Goal: Task Accomplishment & Management: Manage account settings

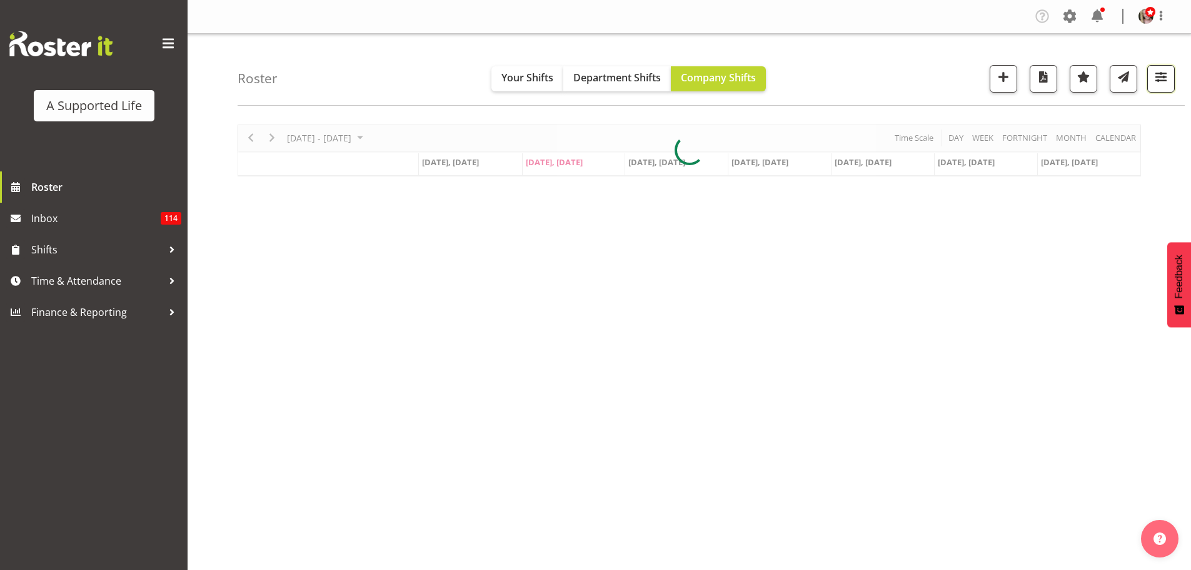
click at [1161, 75] on span "button" at bounding box center [1161, 77] width 16 height 16
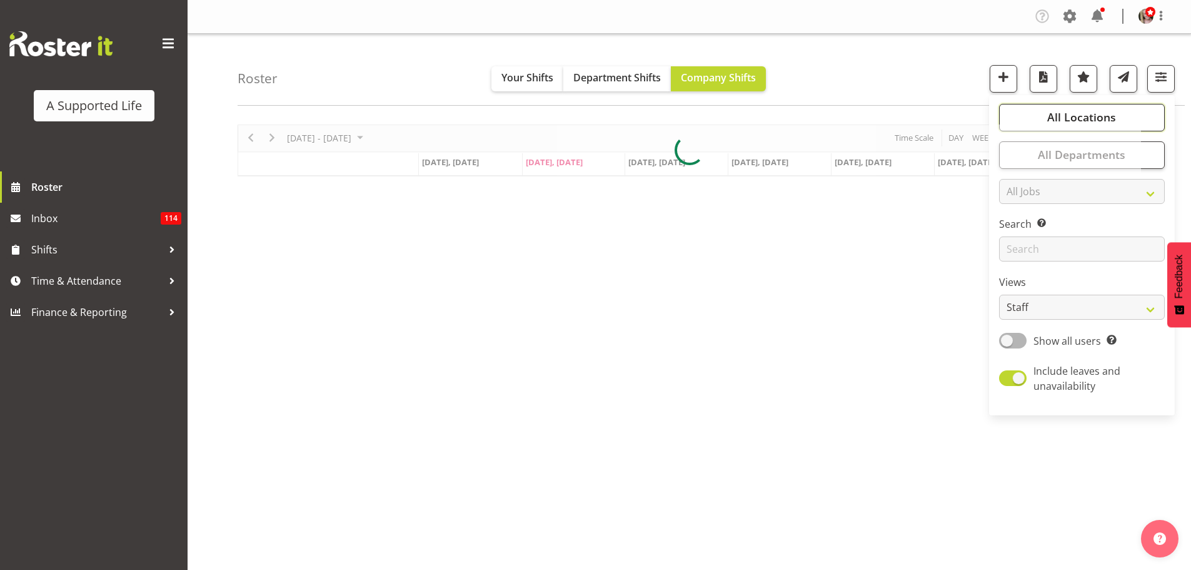
click at [1074, 111] on span "All Locations" at bounding box center [1081, 116] width 69 height 15
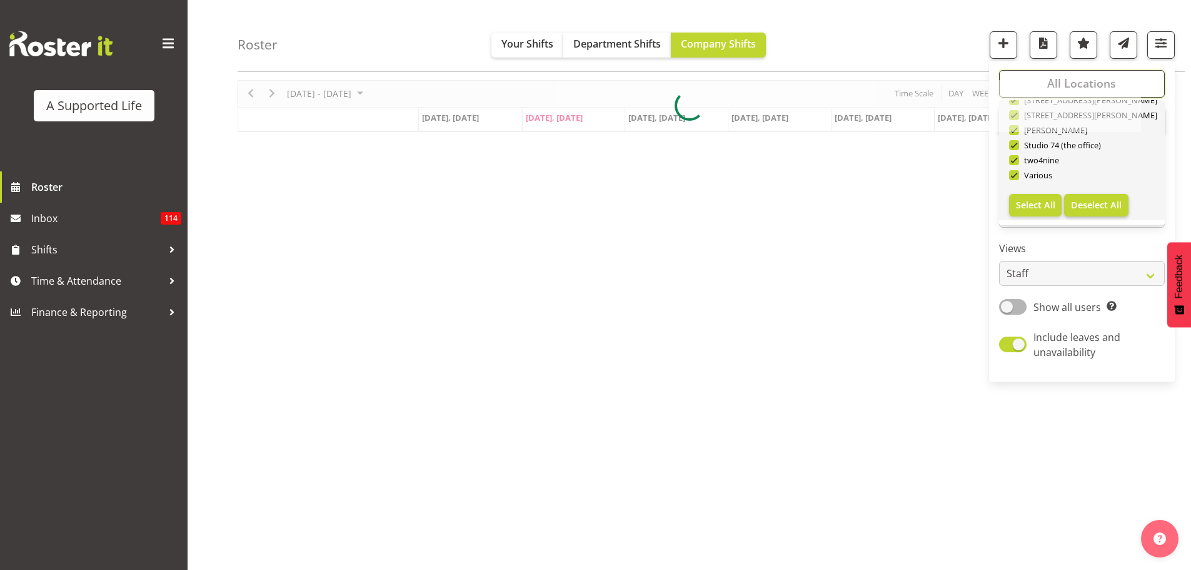
scroll to position [46, 0]
click at [1093, 199] on span "Deselect All" at bounding box center [1096, 205] width 51 height 12
checkbox input "false"
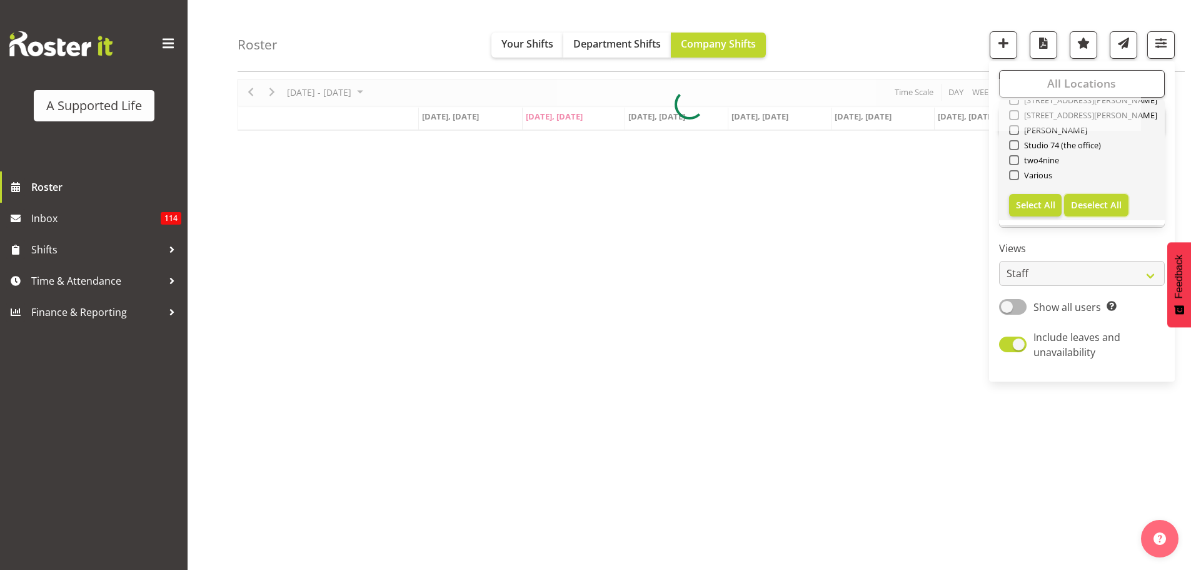
checkbox input "false"
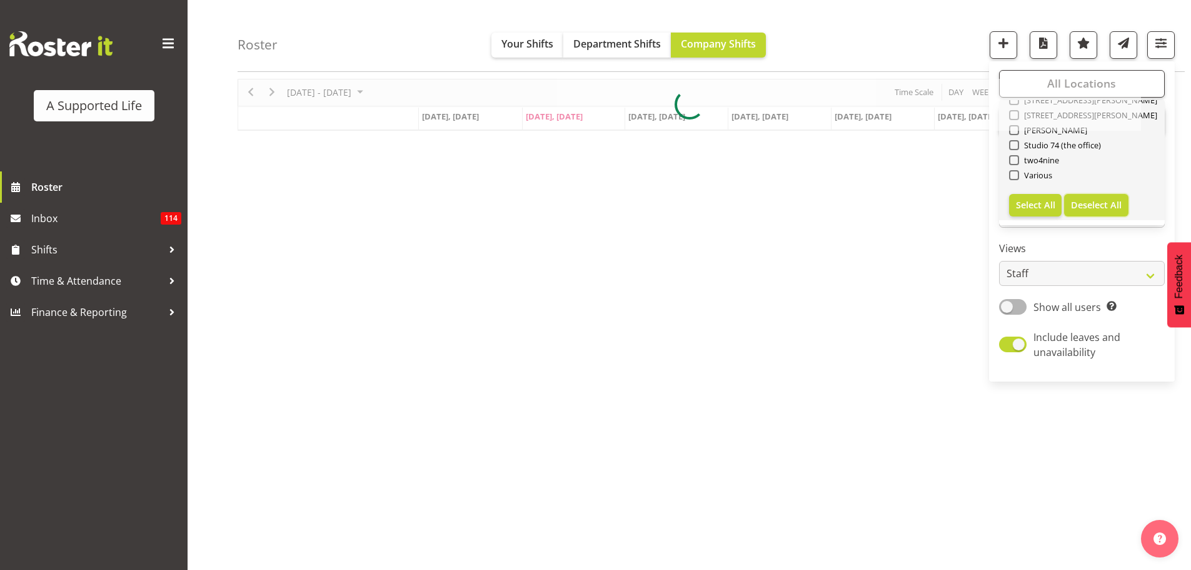
checkbox input "false"
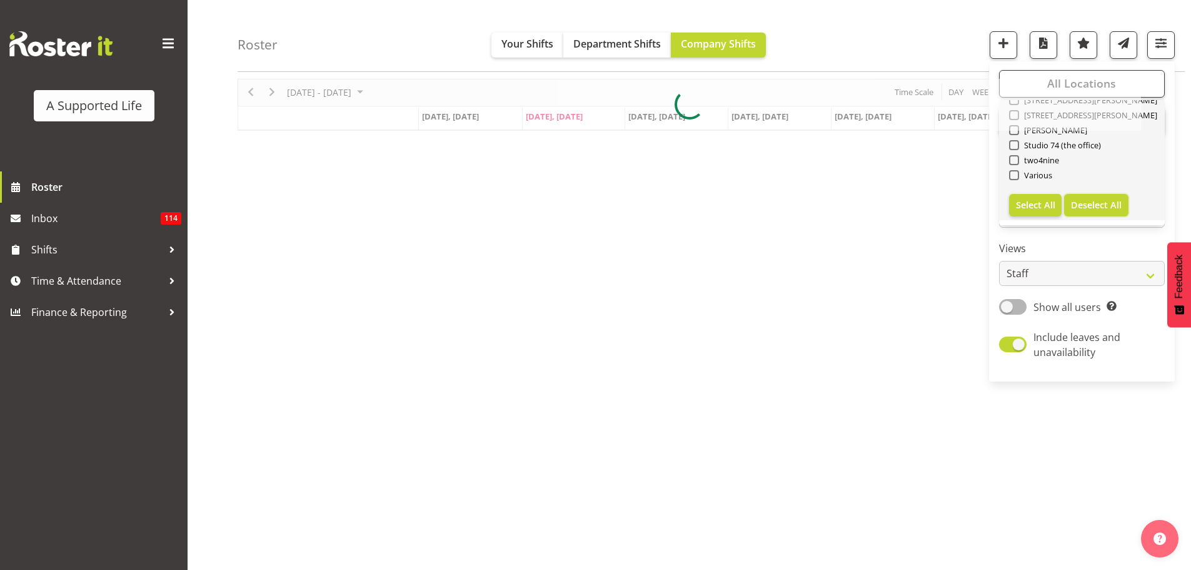
checkbox input "false"
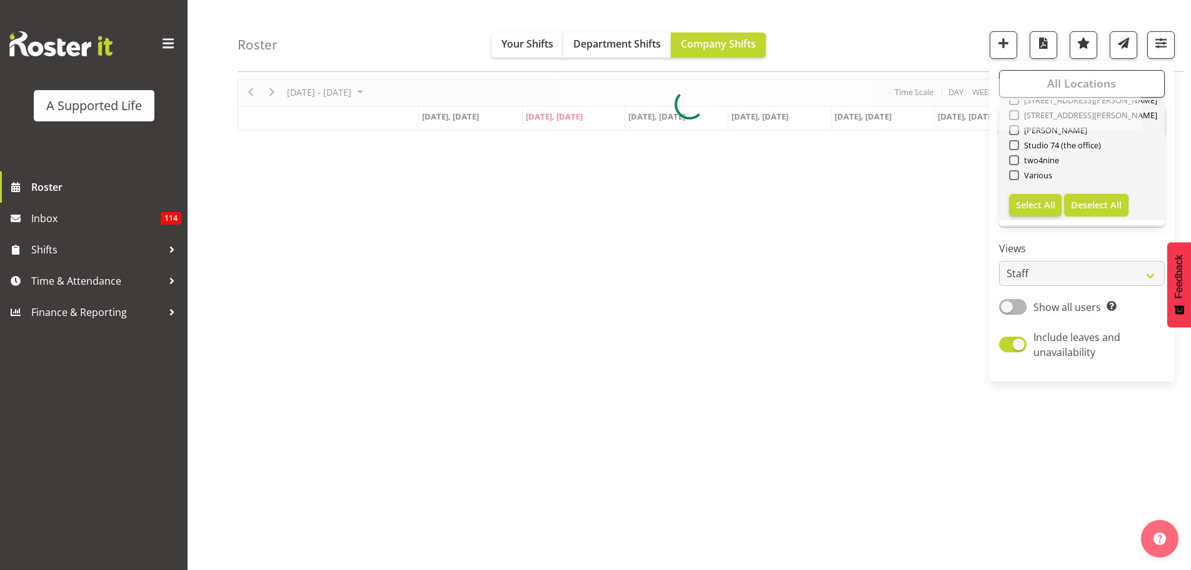
checkbox input "false"
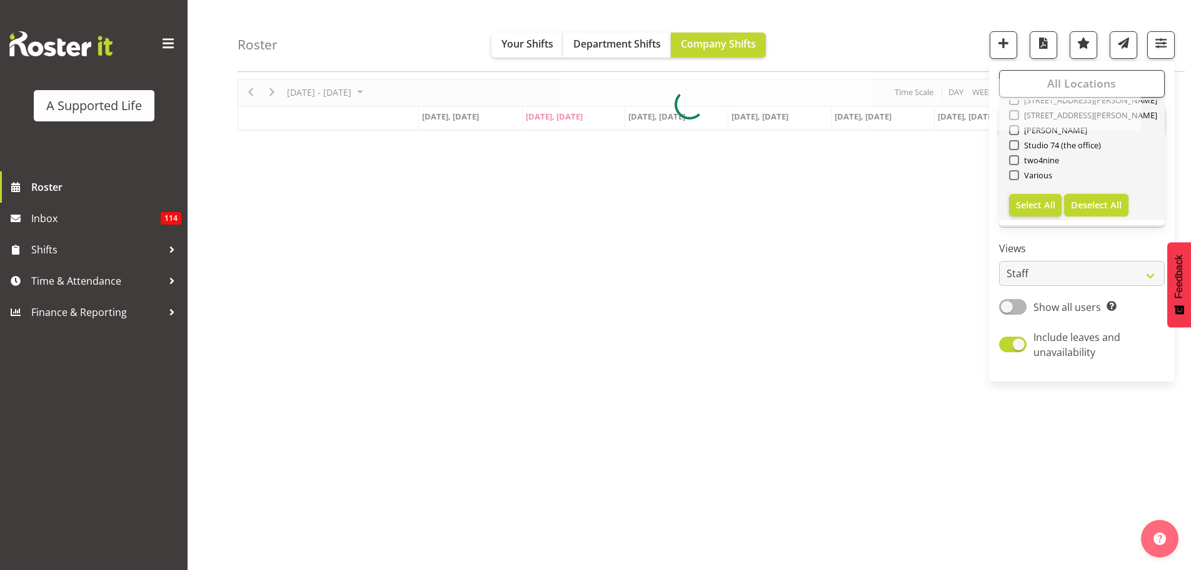
checkbox input "false"
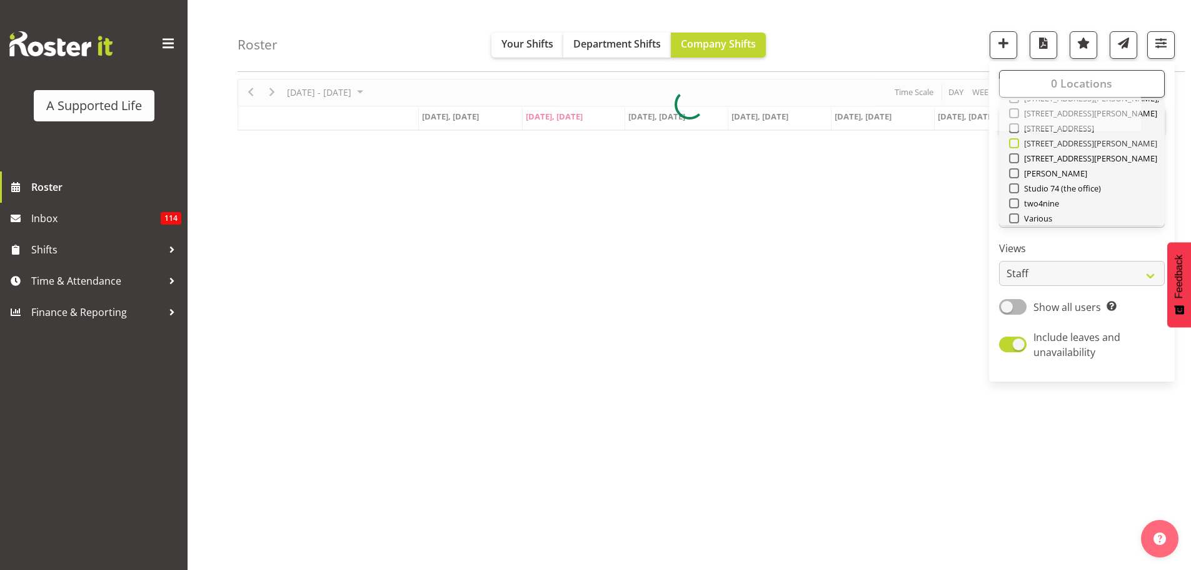
scroll to position [313, 0]
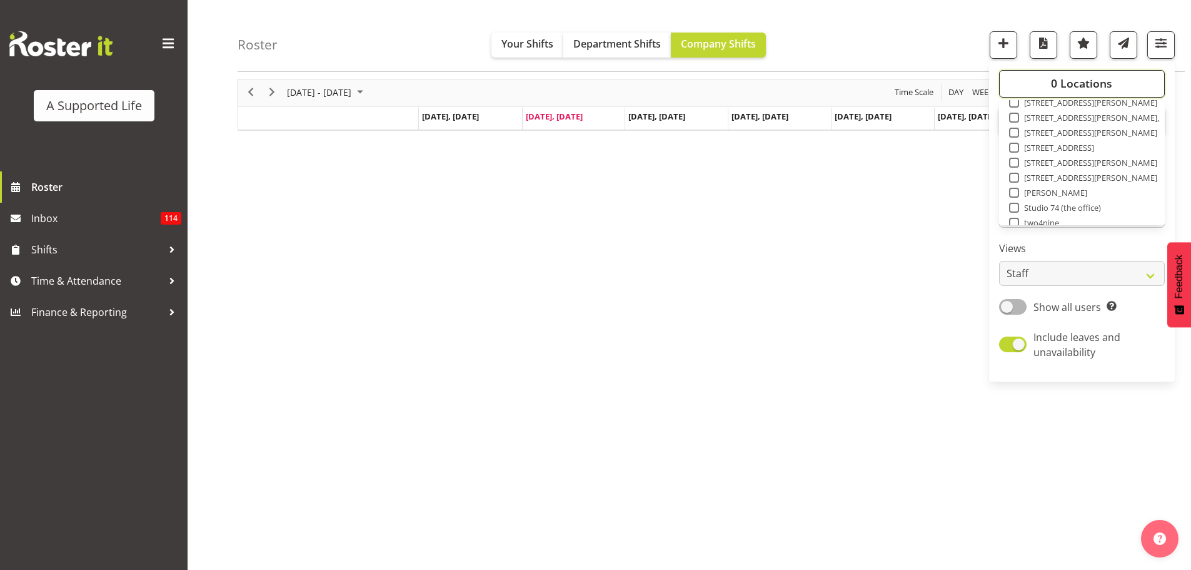
click at [1082, 81] on span "0 Locations" at bounding box center [1081, 83] width 61 height 15
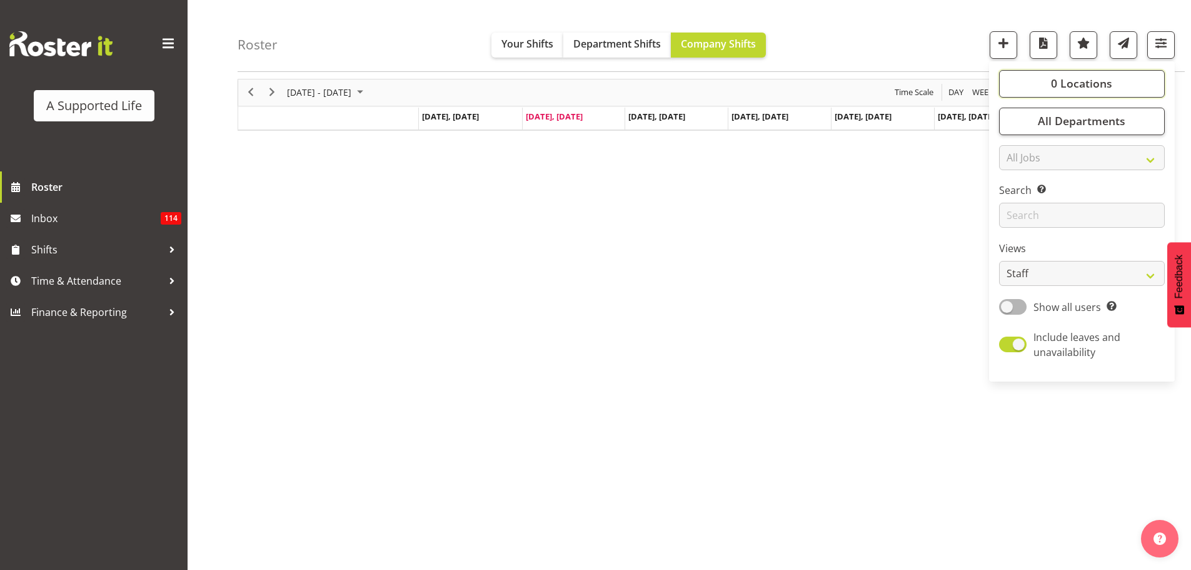
click at [1060, 75] on button "0 Locations" at bounding box center [1082, 84] width 166 height 28
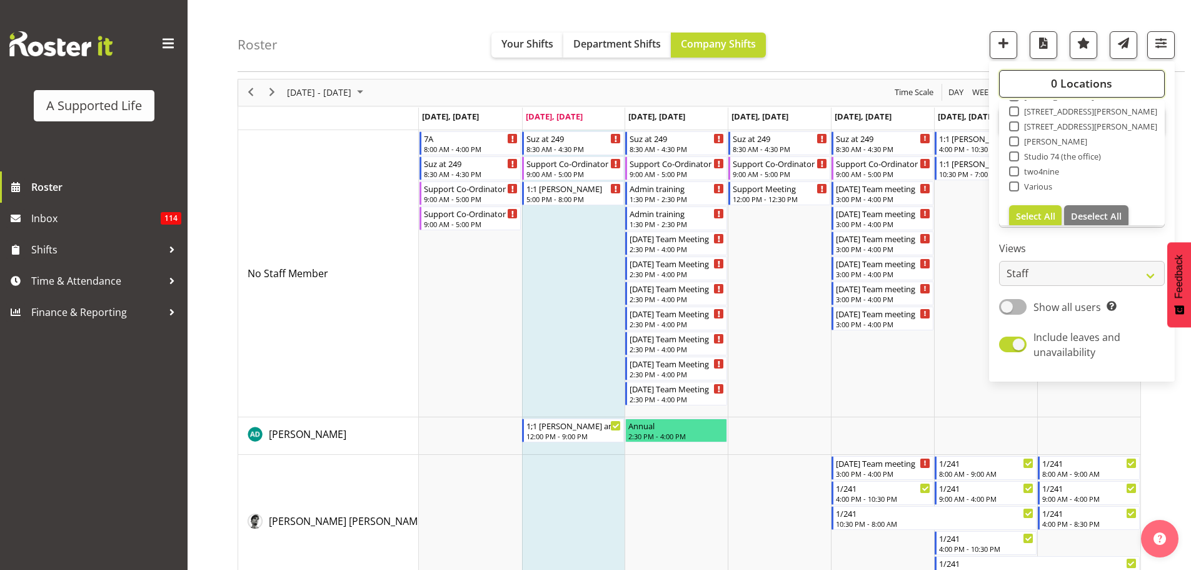
scroll to position [375, 0]
click at [1059, 79] on span "0 Locations" at bounding box center [1081, 83] width 61 height 15
click at [1052, 79] on button "0 Locations" at bounding box center [1082, 84] width 166 height 28
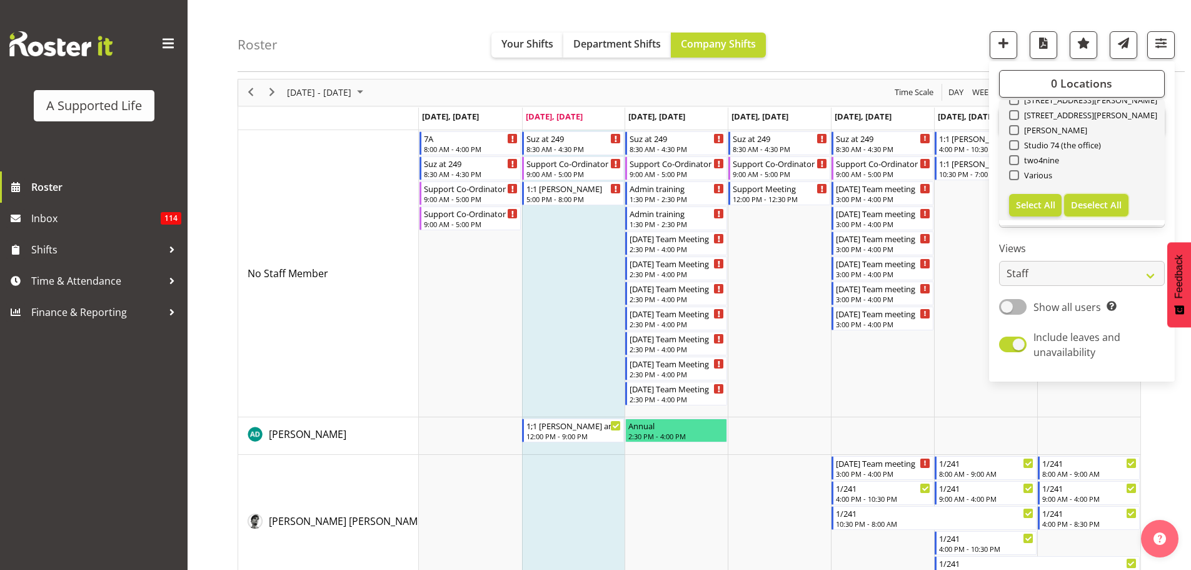
click at [1082, 198] on button "Deselect All" at bounding box center [1096, 205] width 64 height 23
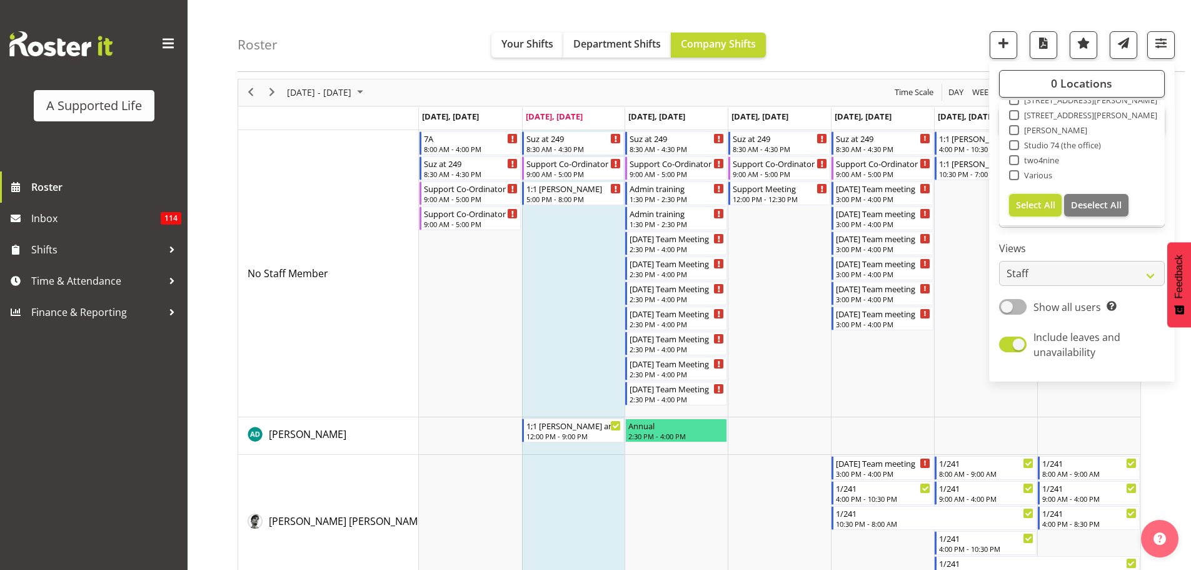
click at [1054, 203] on span "Select All" at bounding box center [1035, 205] width 39 height 12
checkbox input "true"
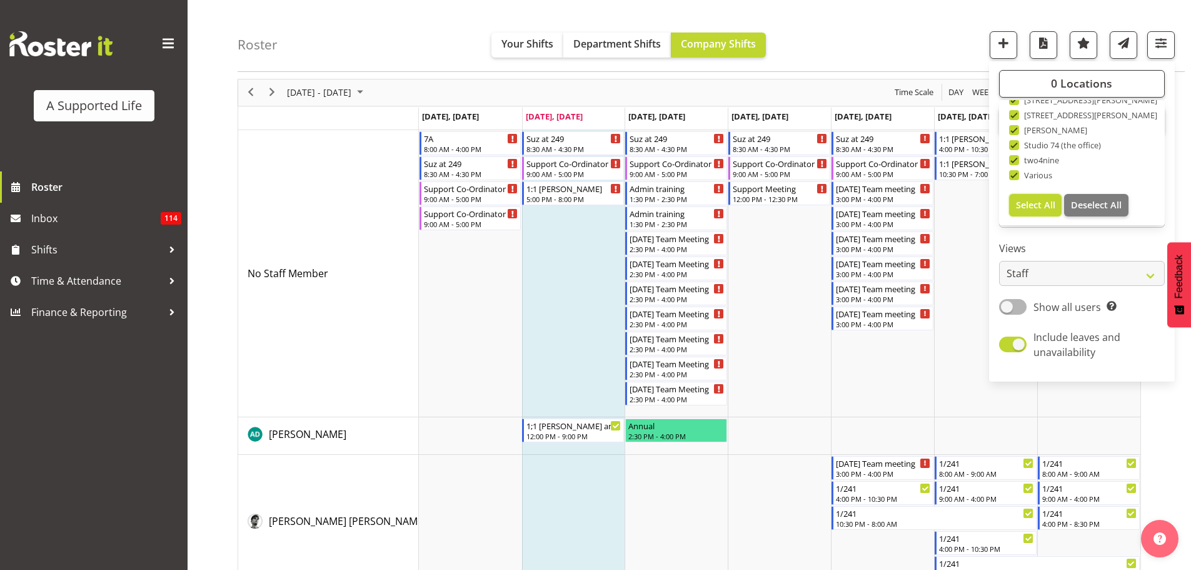
checkbox input "true"
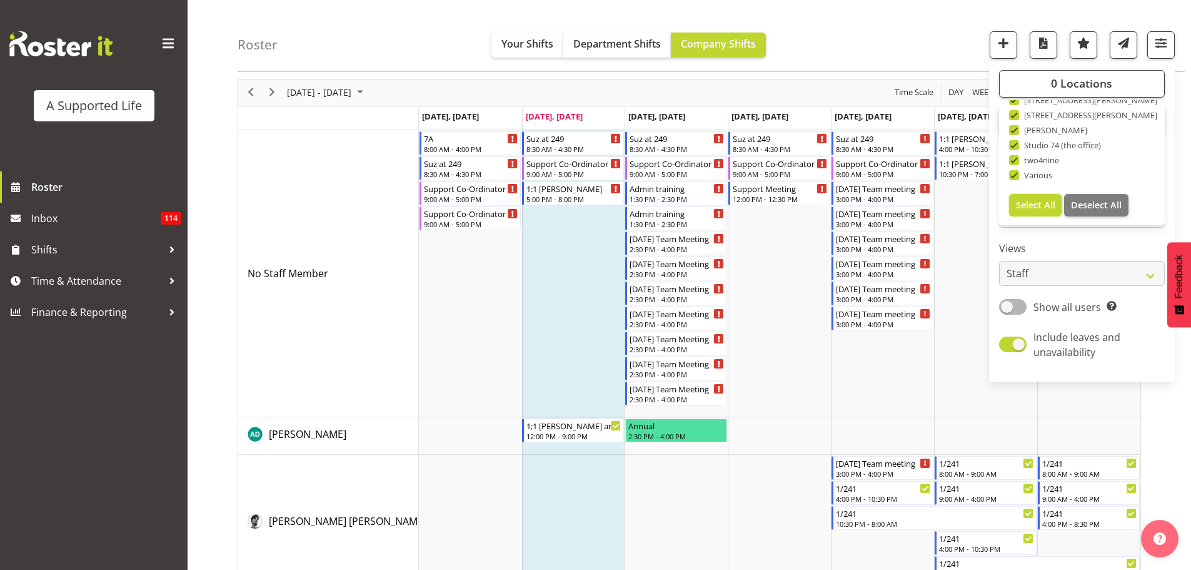
checkbox input "true"
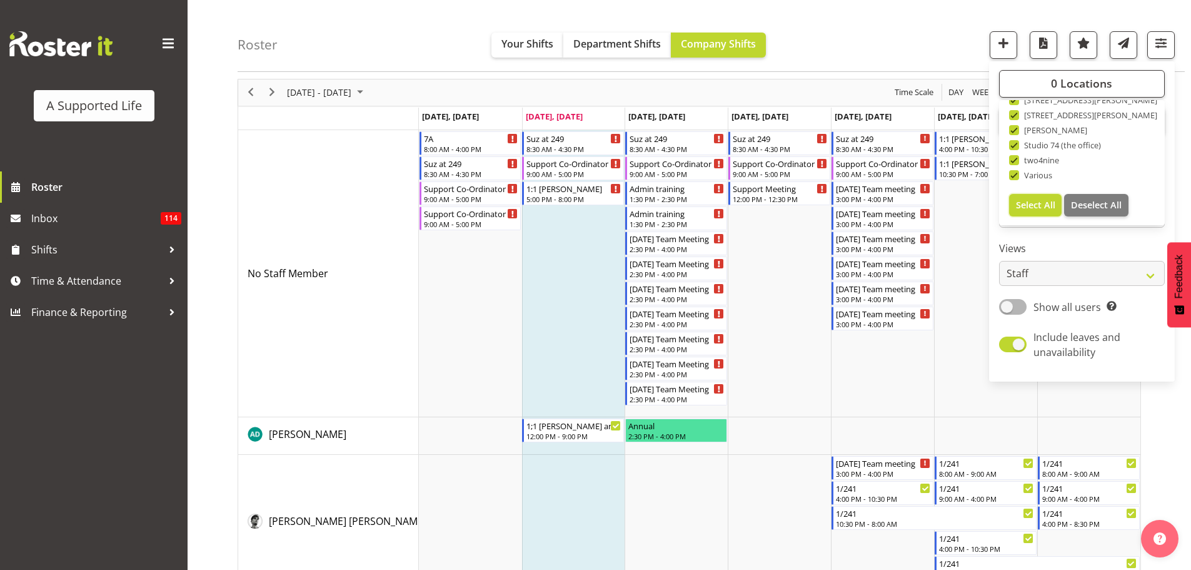
checkbox input "true"
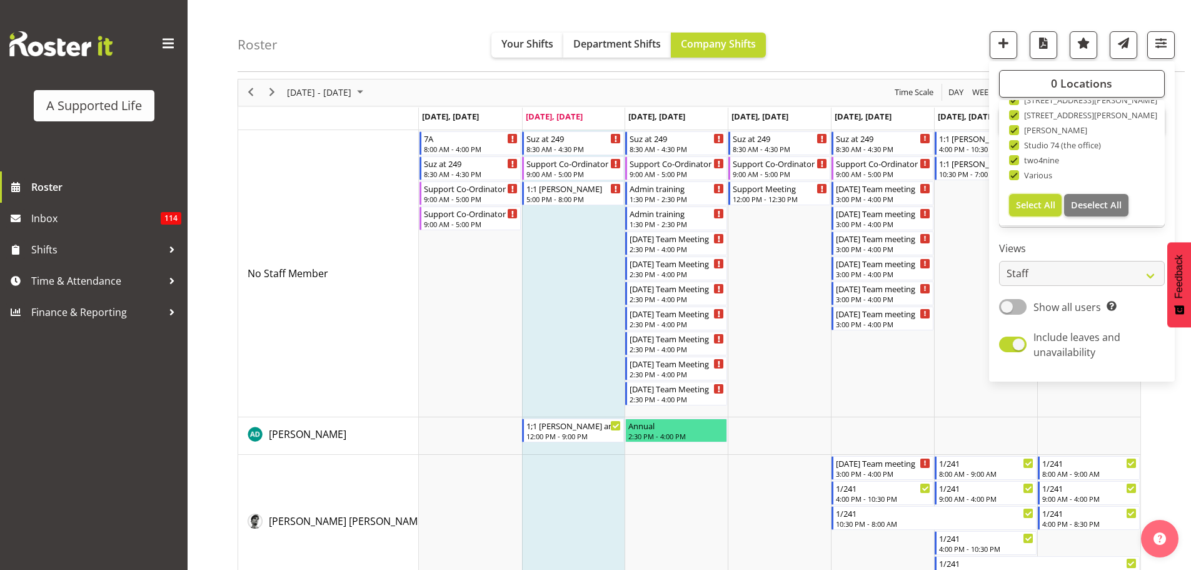
checkbox input "true"
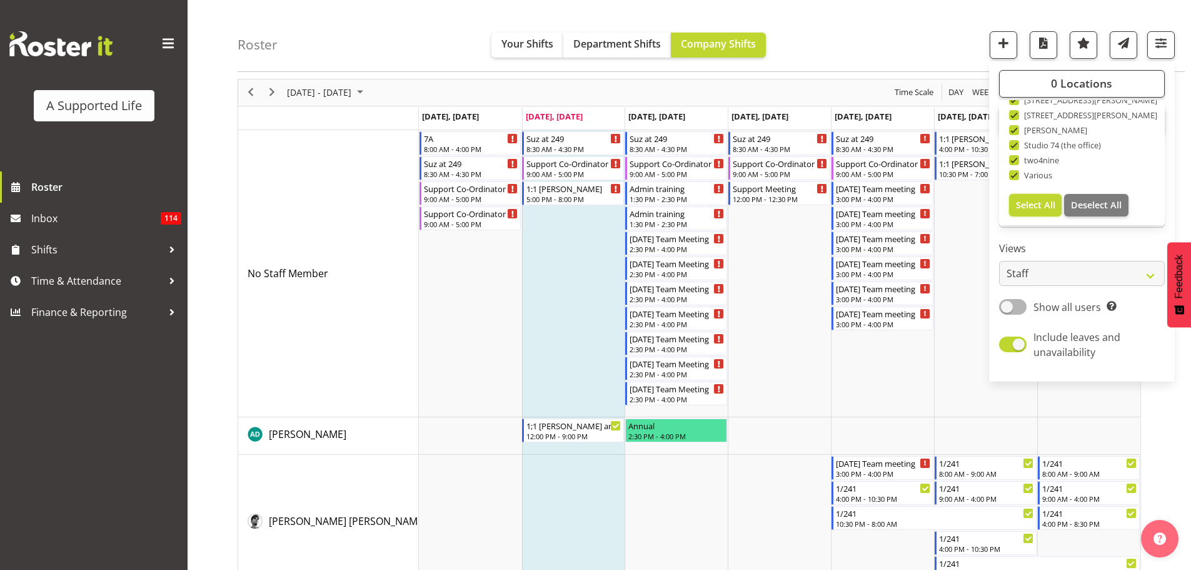
checkbox input "true"
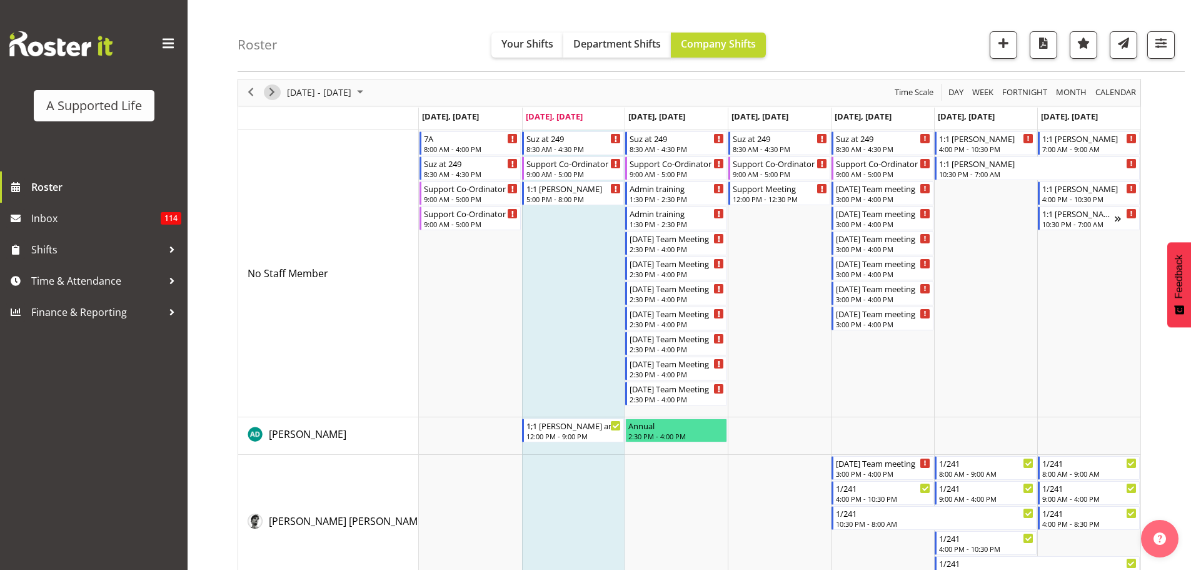
click at [273, 90] on span "Next" at bounding box center [272, 92] width 15 height 16
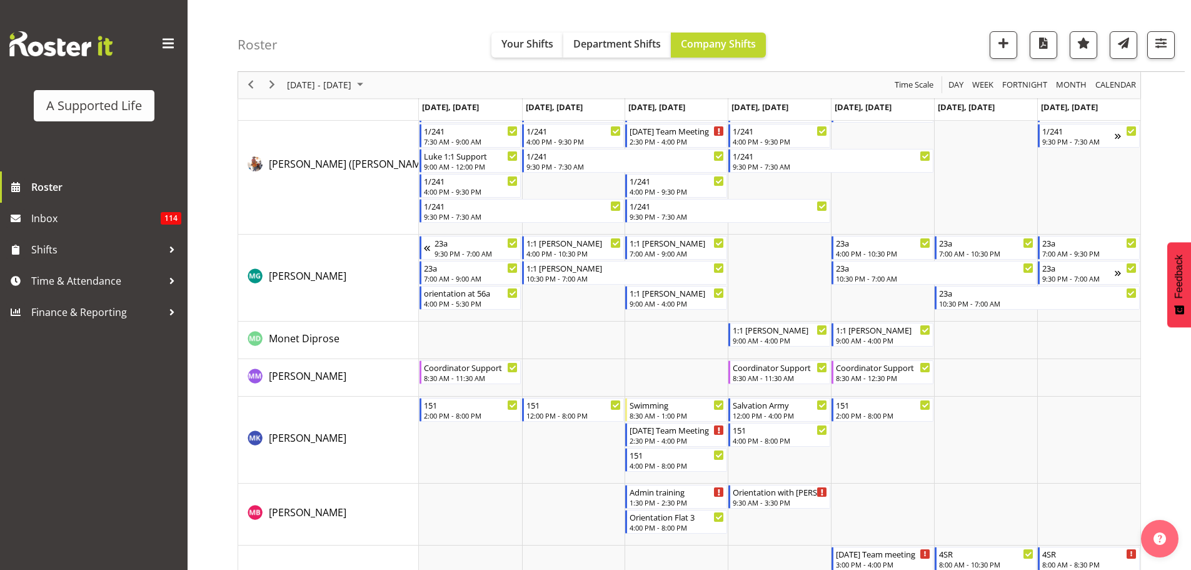
scroll to position [4748, 0]
